Goal: Information Seeking & Learning: Learn about a topic

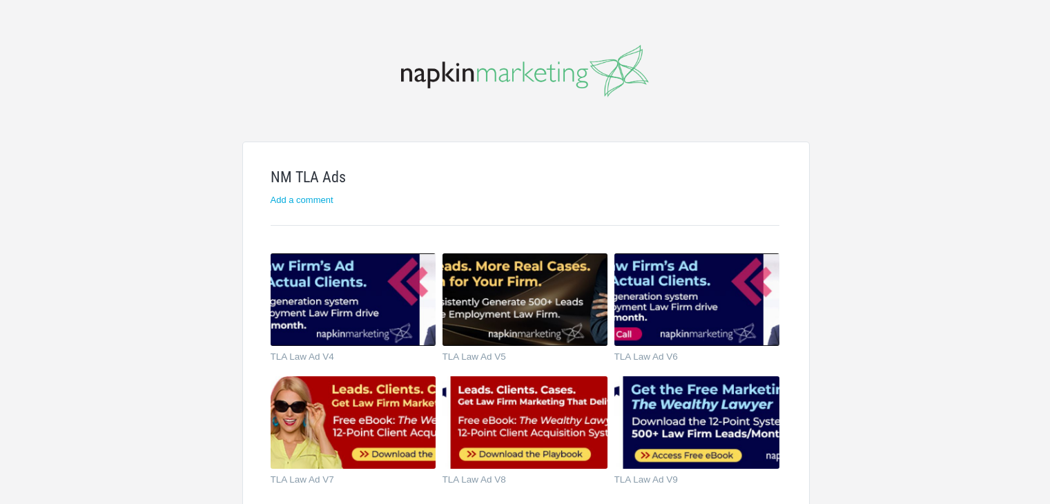
scroll to position [69, 0]
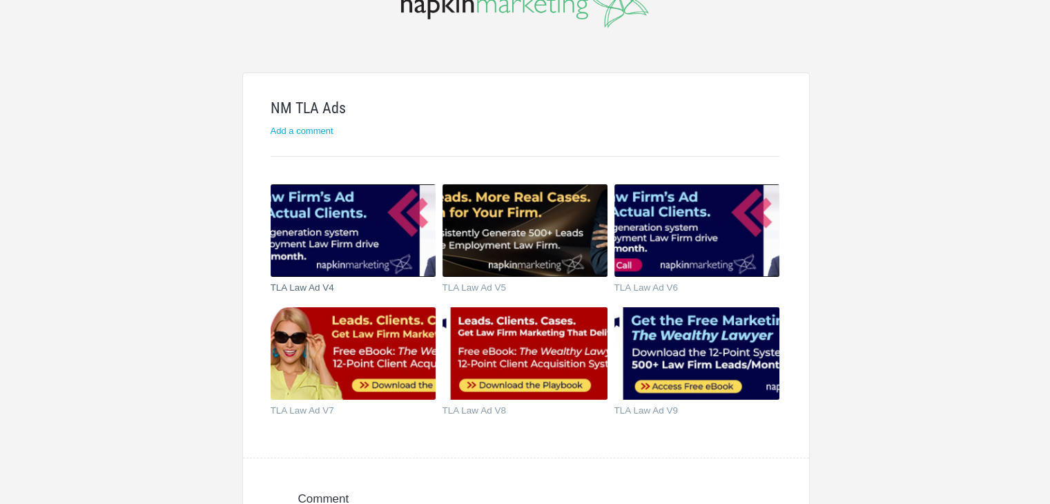
click at [351, 219] on img at bounding box center [353, 230] width 165 height 92
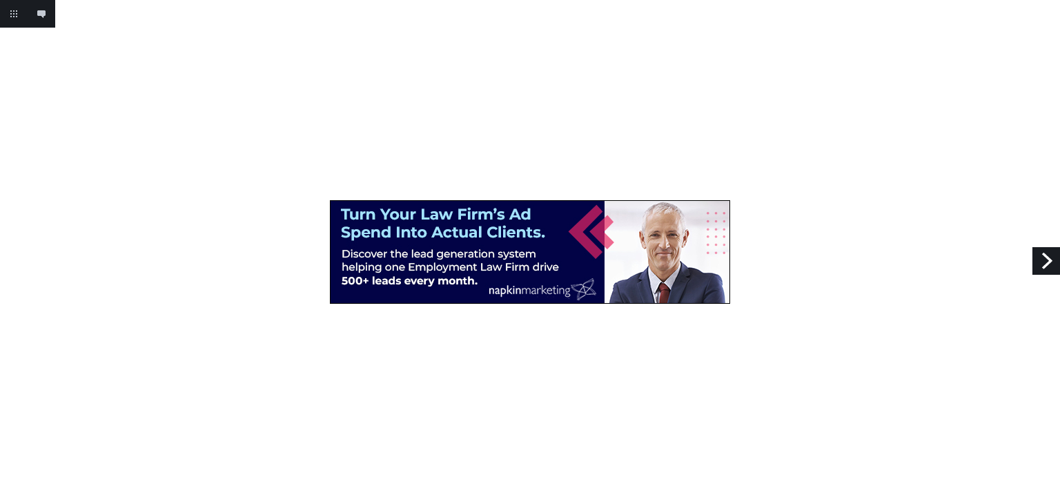
click at [1048, 257] on link "Next" at bounding box center [1046, 261] width 28 height 28
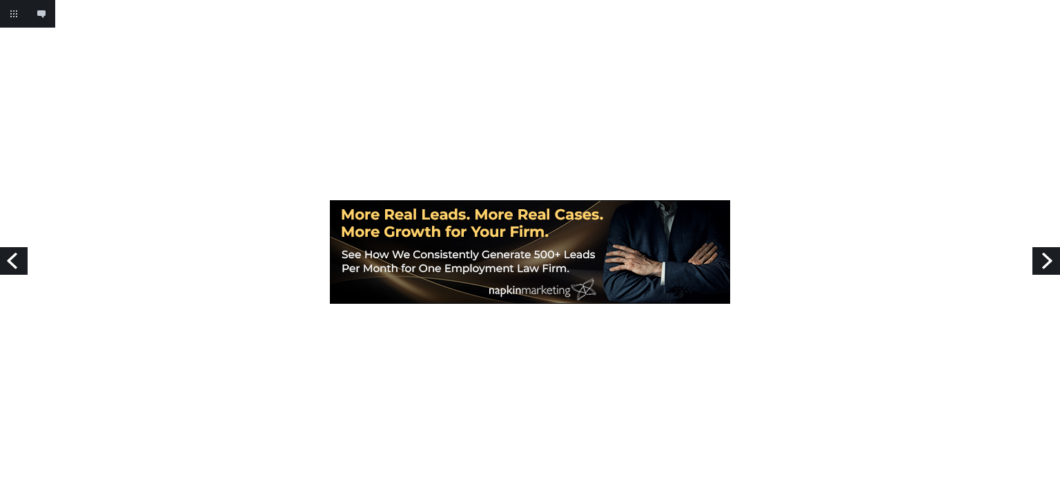
click at [1048, 258] on link "Next" at bounding box center [1046, 261] width 28 height 28
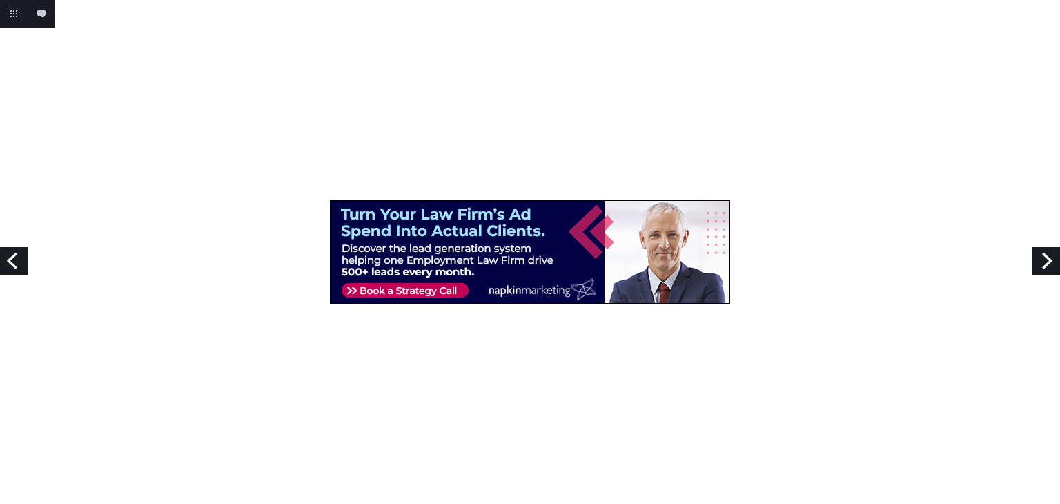
click at [1048, 258] on link "Next" at bounding box center [1046, 261] width 28 height 28
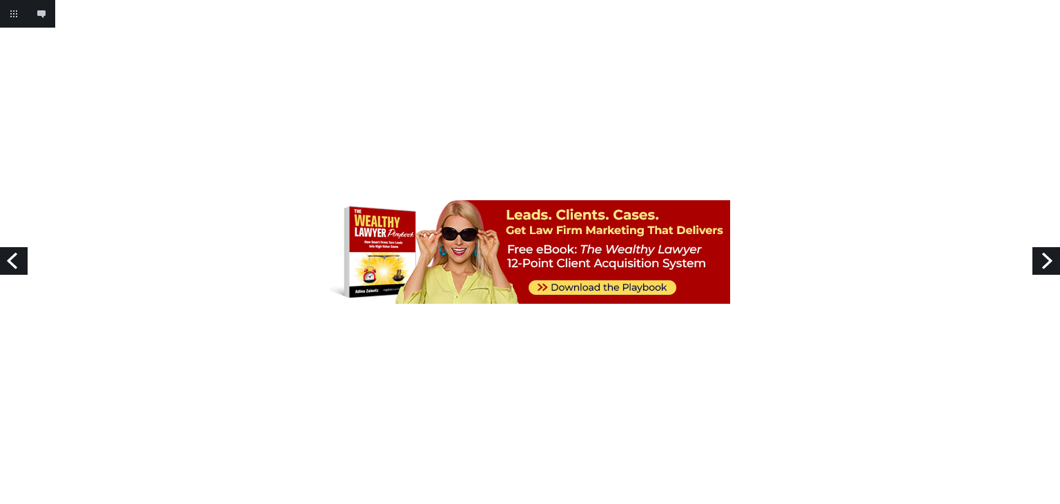
click at [1048, 258] on link "Next" at bounding box center [1046, 261] width 28 height 28
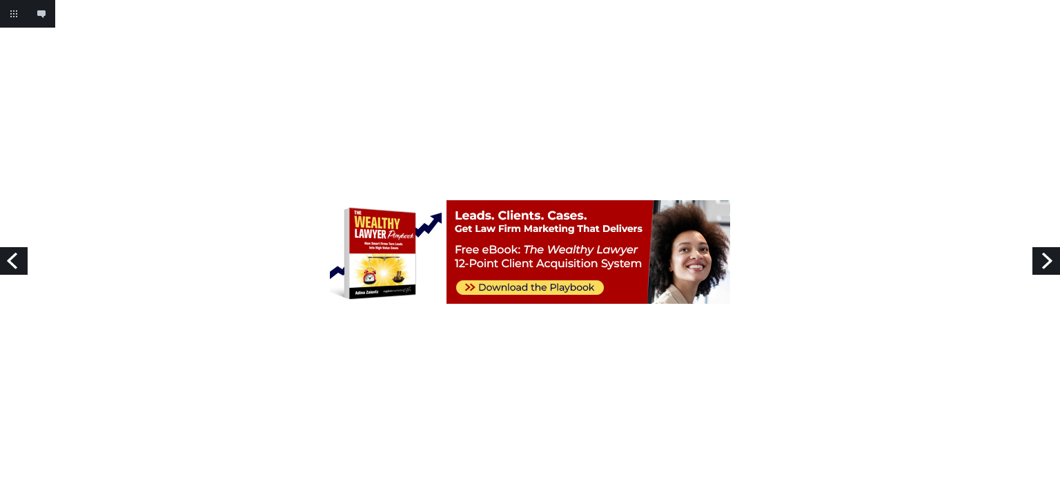
click at [1048, 258] on link "Next" at bounding box center [1046, 261] width 28 height 28
